Goal: Find specific page/section: Find specific page/section

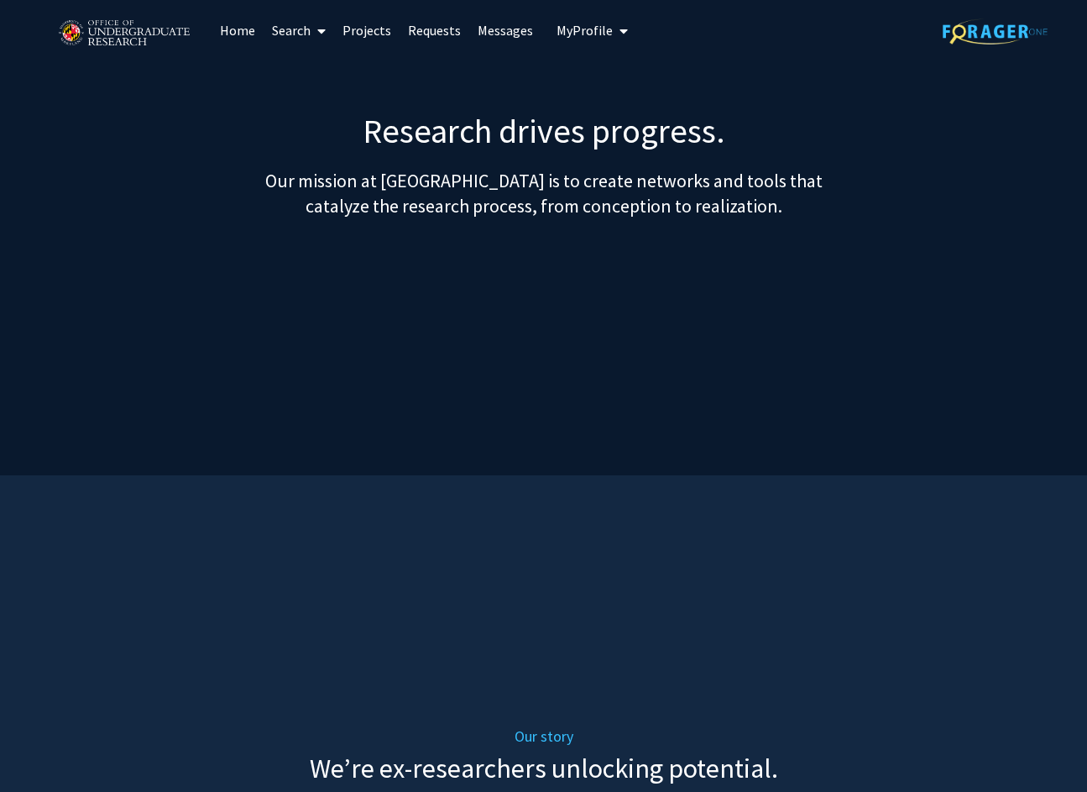
click at [966, 36] on img at bounding box center [995, 31] width 105 height 26
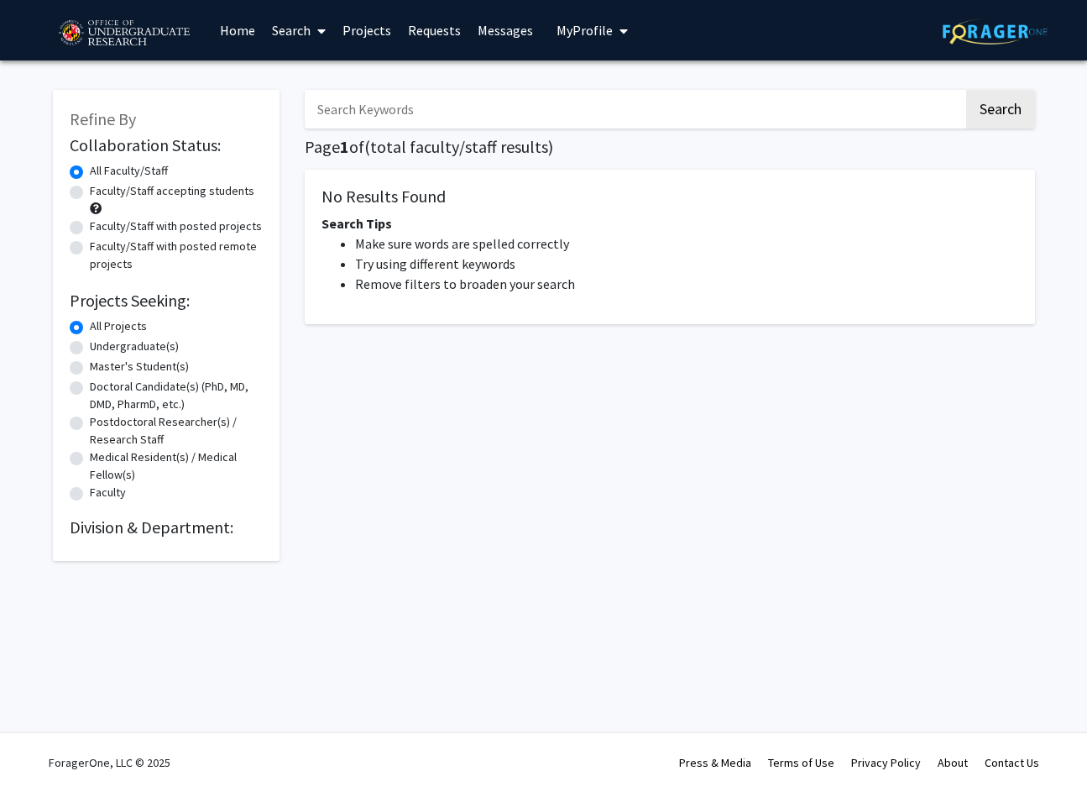
click at [223, 30] on link "Home" at bounding box center [238, 30] width 52 height 59
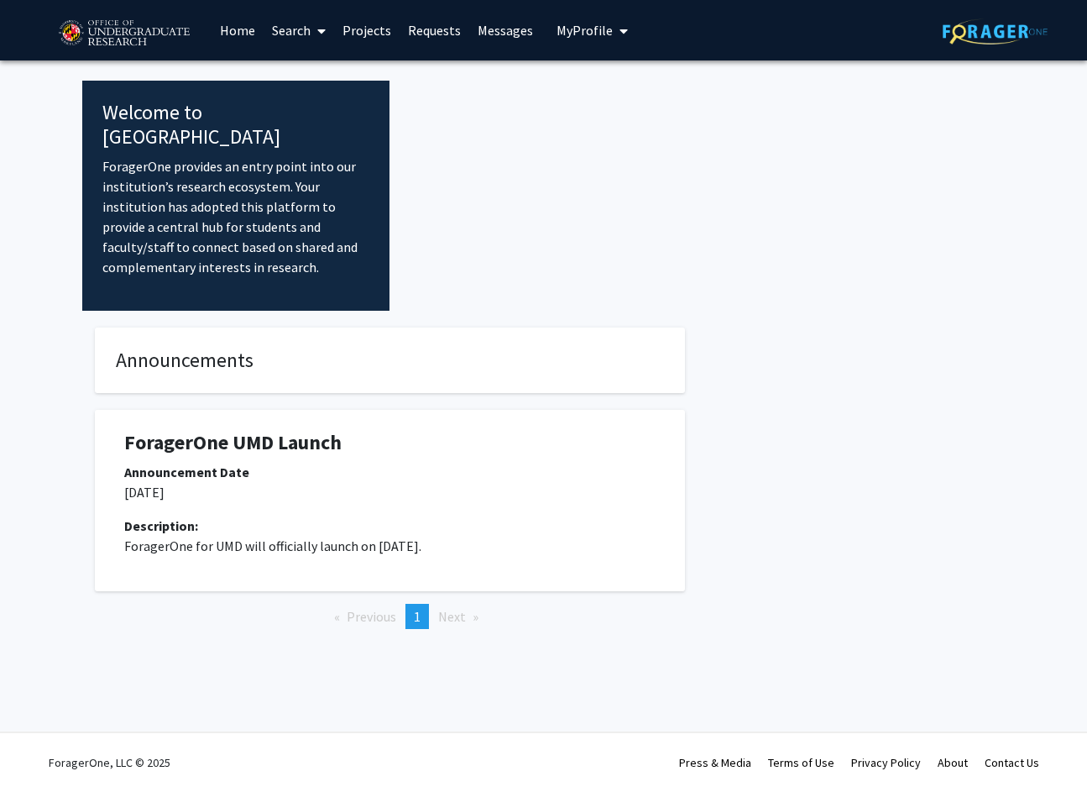
click at [601, 39] on button "My Profile" at bounding box center [592, 30] width 81 height 60
click at [629, 72] on span "[PERSON_NAME]" at bounding box center [661, 78] width 102 height 18
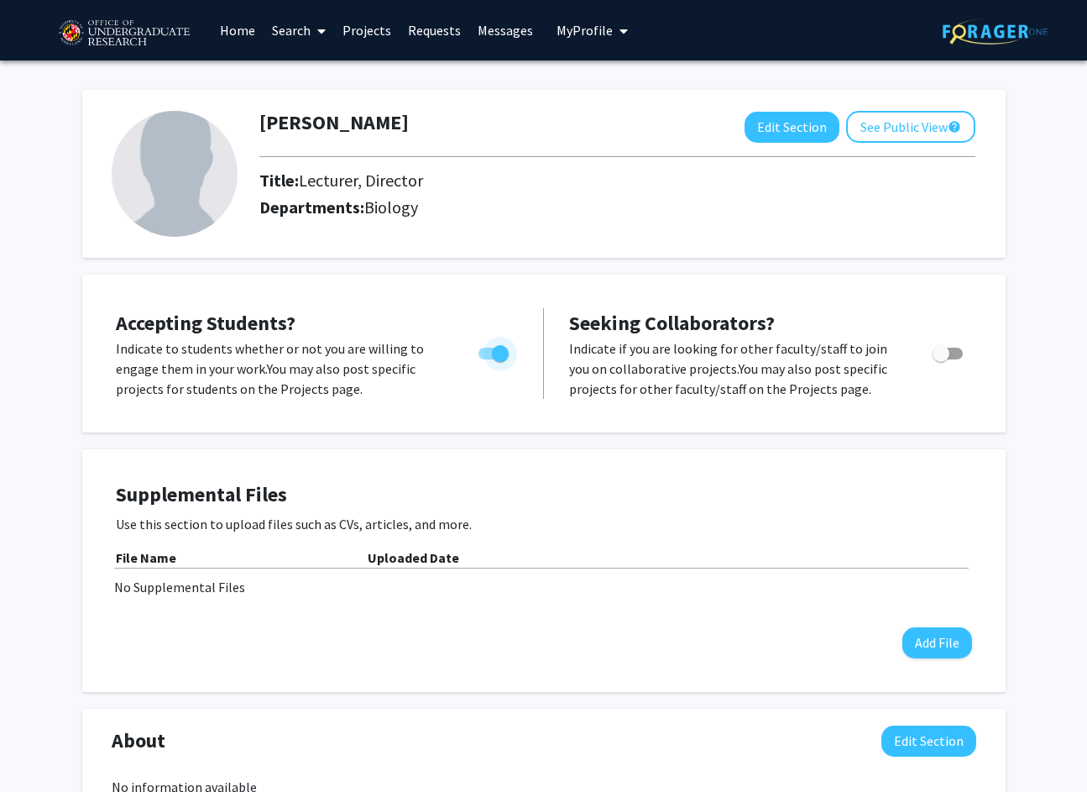
click at [490, 356] on span "Toggle" at bounding box center [494, 354] width 30 height 12
click at [487, 359] on input "Would you like to permit student requests?" at bounding box center [486, 359] width 1 height 1
checkbox input "false"
click at [249, 39] on link "Home" at bounding box center [238, 30] width 52 height 59
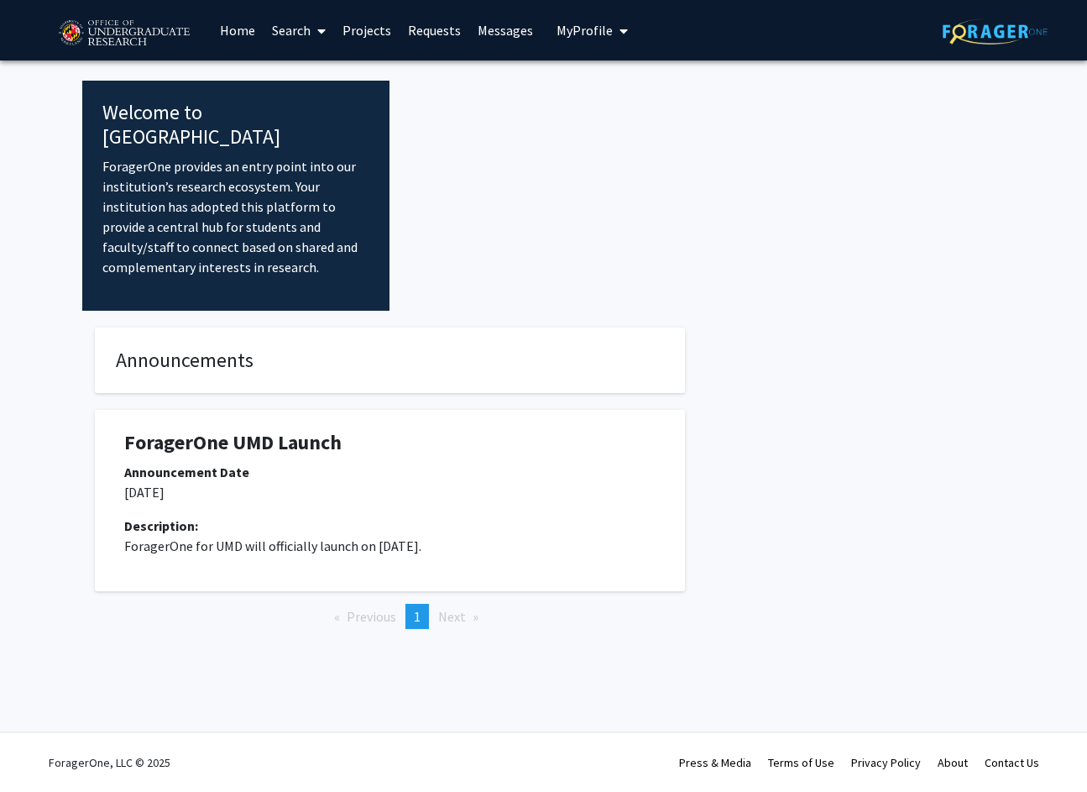
click at [355, 39] on link "Projects" at bounding box center [366, 30] width 65 height 59
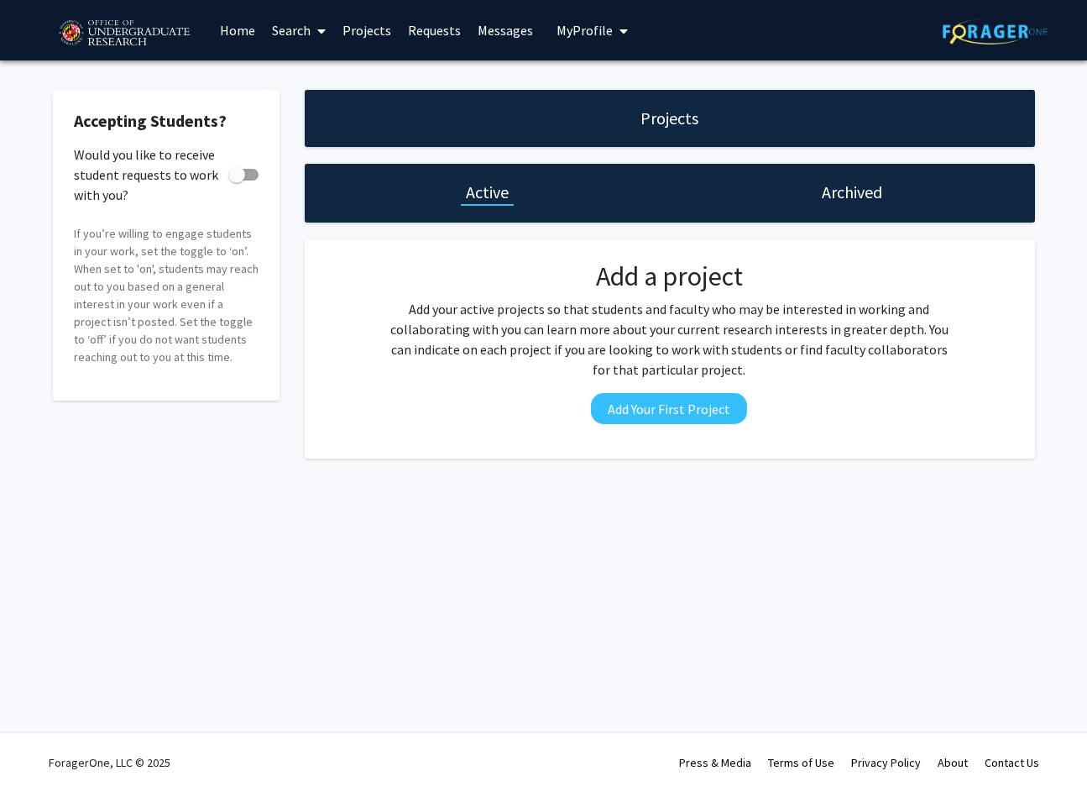
click at [438, 29] on link "Requests" at bounding box center [435, 30] width 70 height 59
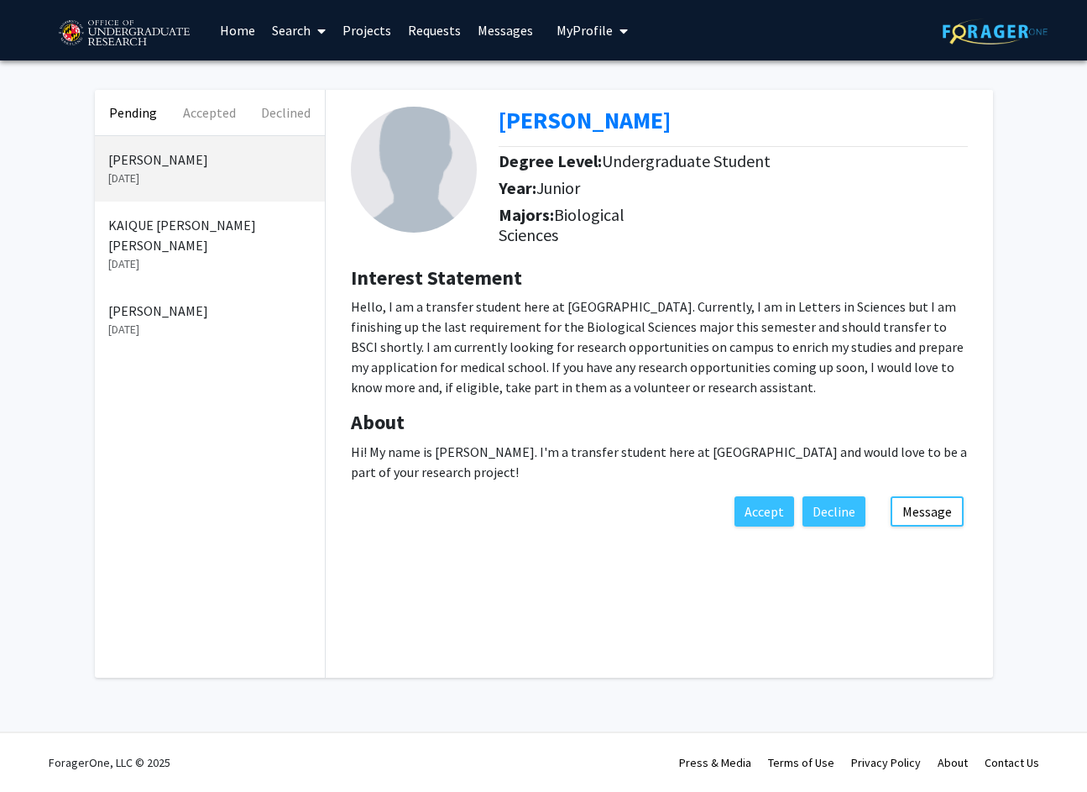
click at [300, 36] on link "Search" at bounding box center [299, 30] width 71 height 59
click at [307, 68] on span "Faculty/Staff" at bounding box center [325, 77] width 123 height 34
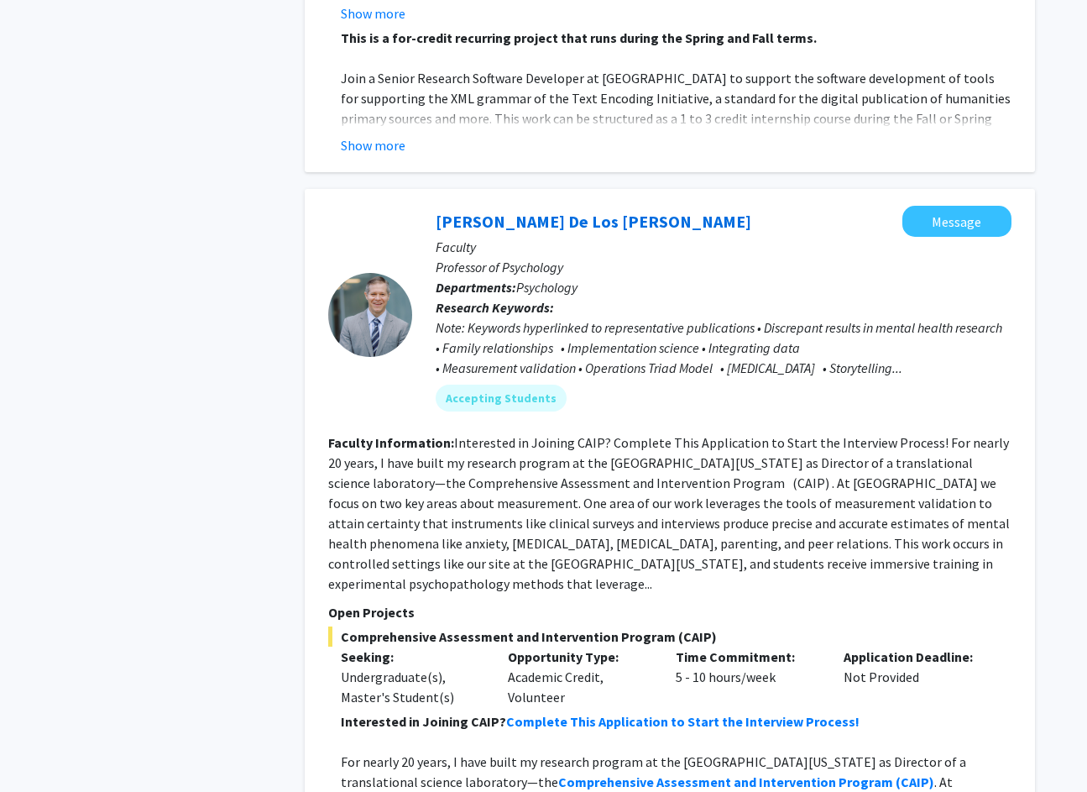
scroll to position [8096, 0]
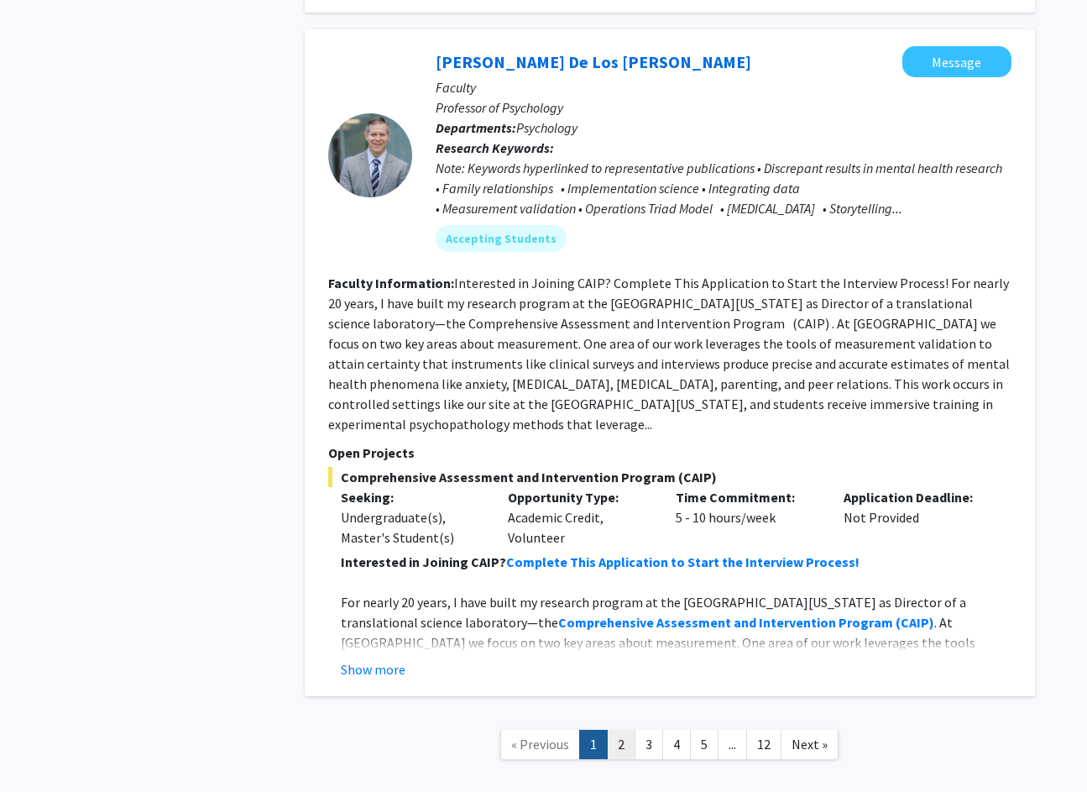
click at [630, 730] on link "2" at bounding box center [621, 744] width 29 height 29
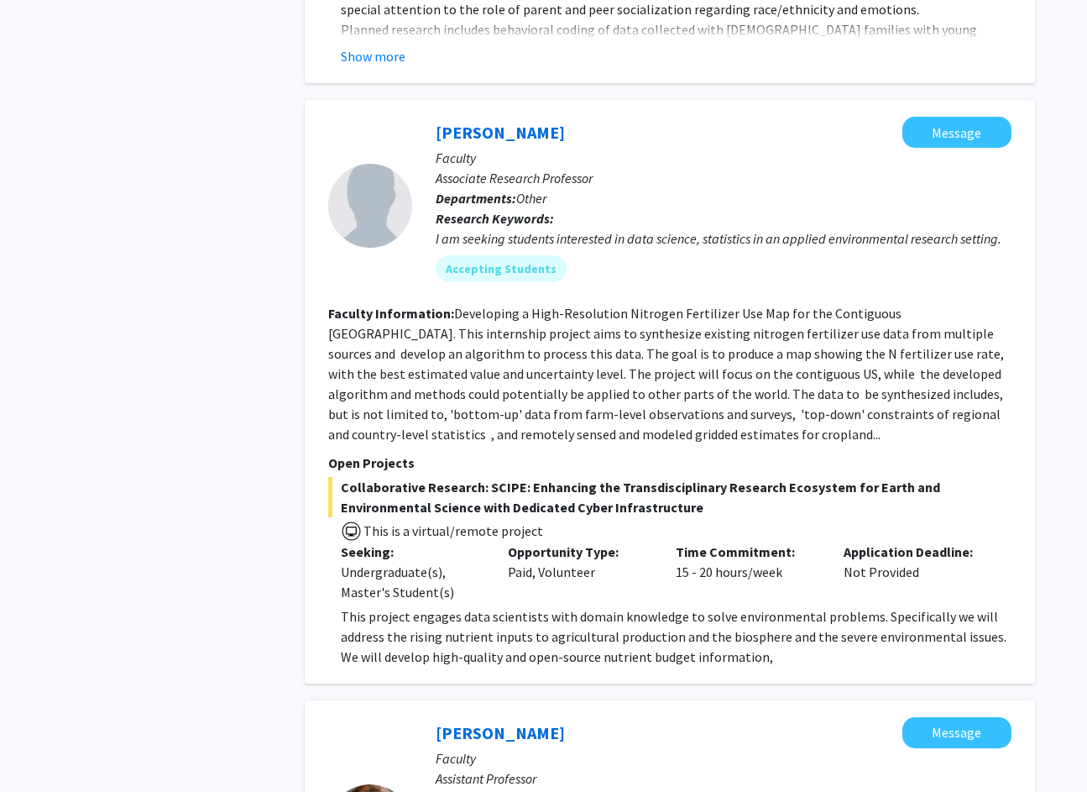
scroll to position [2794, 0]
